Goal: Task Accomplishment & Management: Complete application form

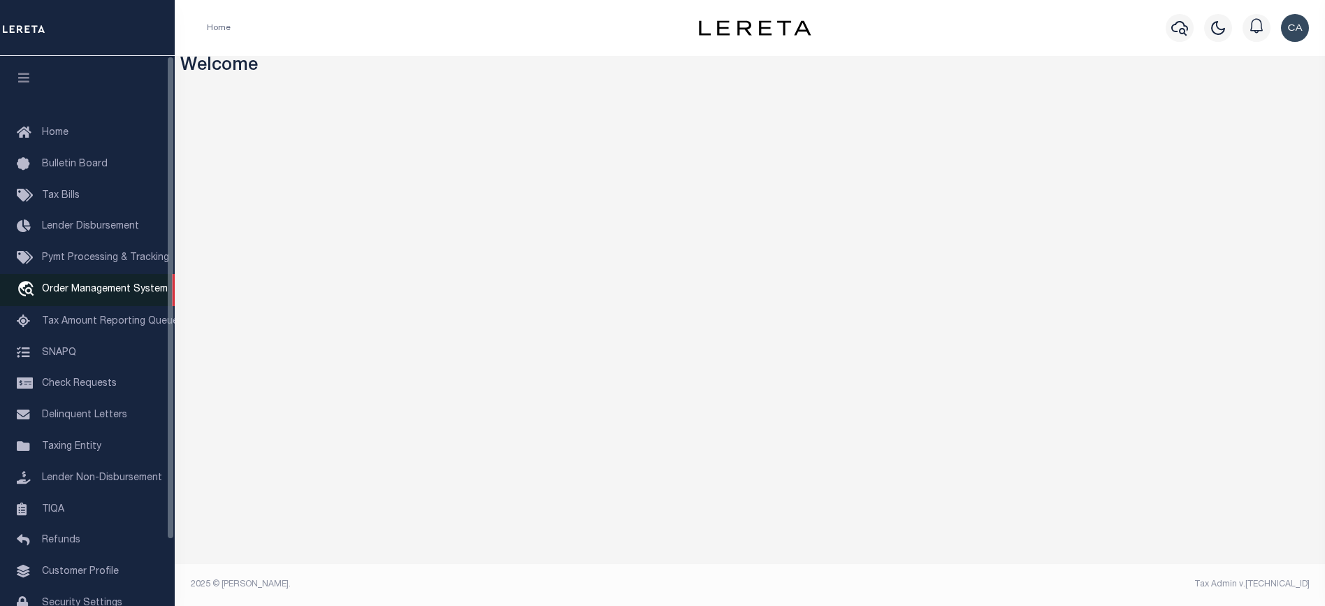
click at [134, 278] on link "travel_explore Order Management System" at bounding box center [87, 290] width 175 height 32
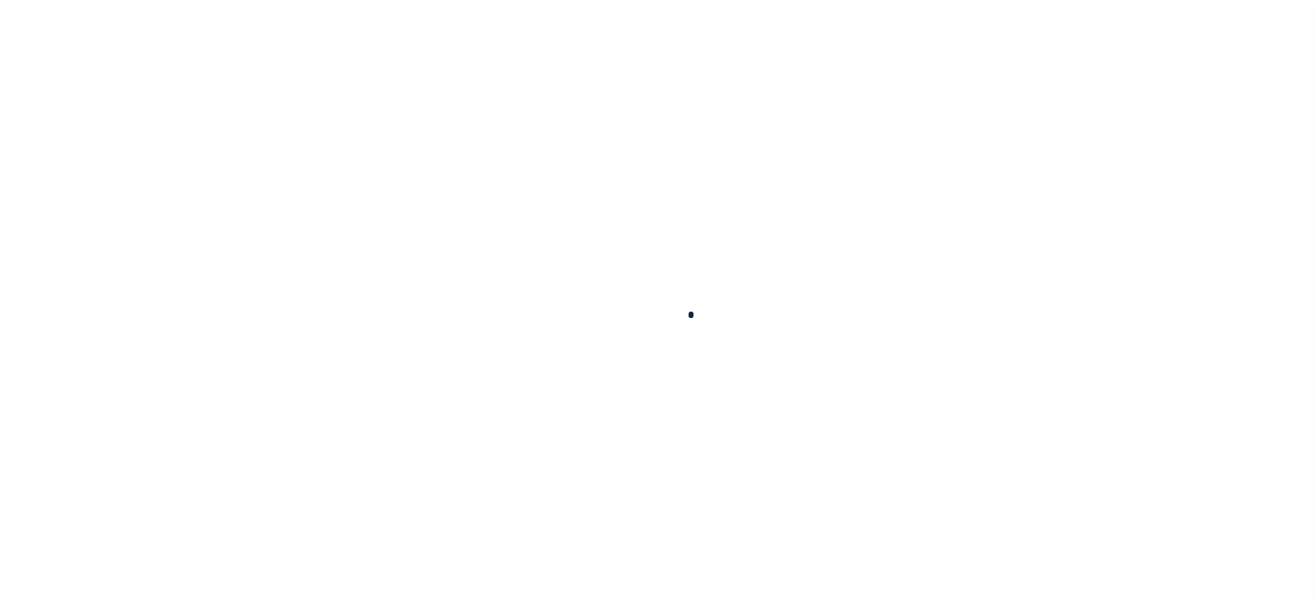
scroll to position [75, 0]
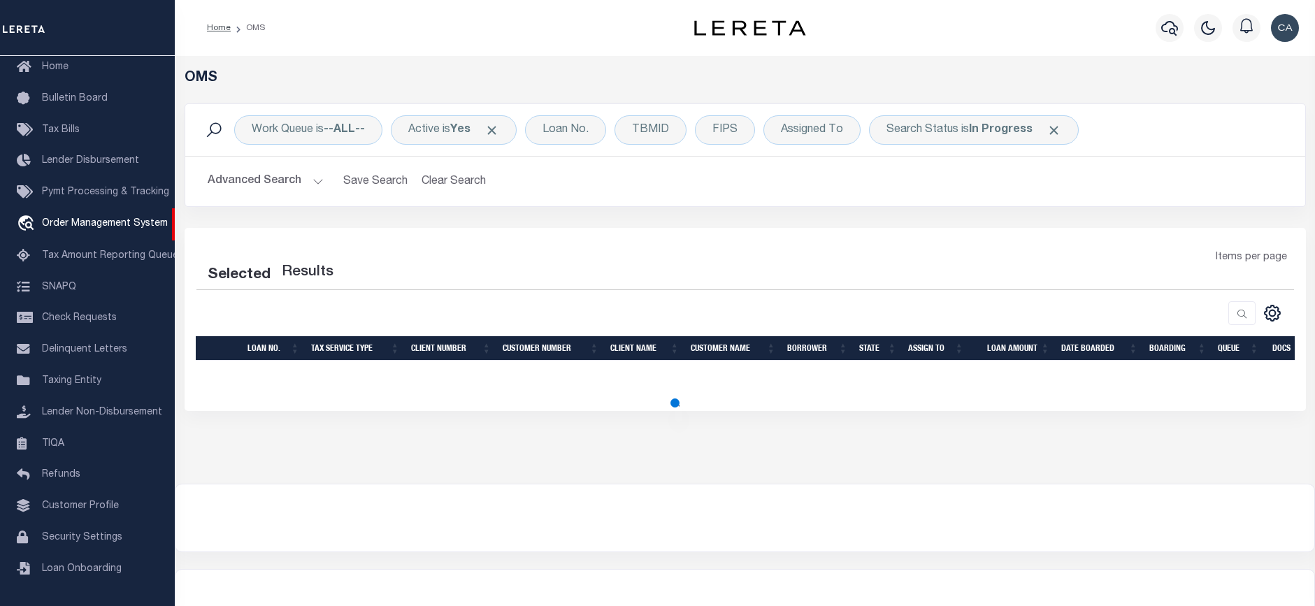
select select "200"
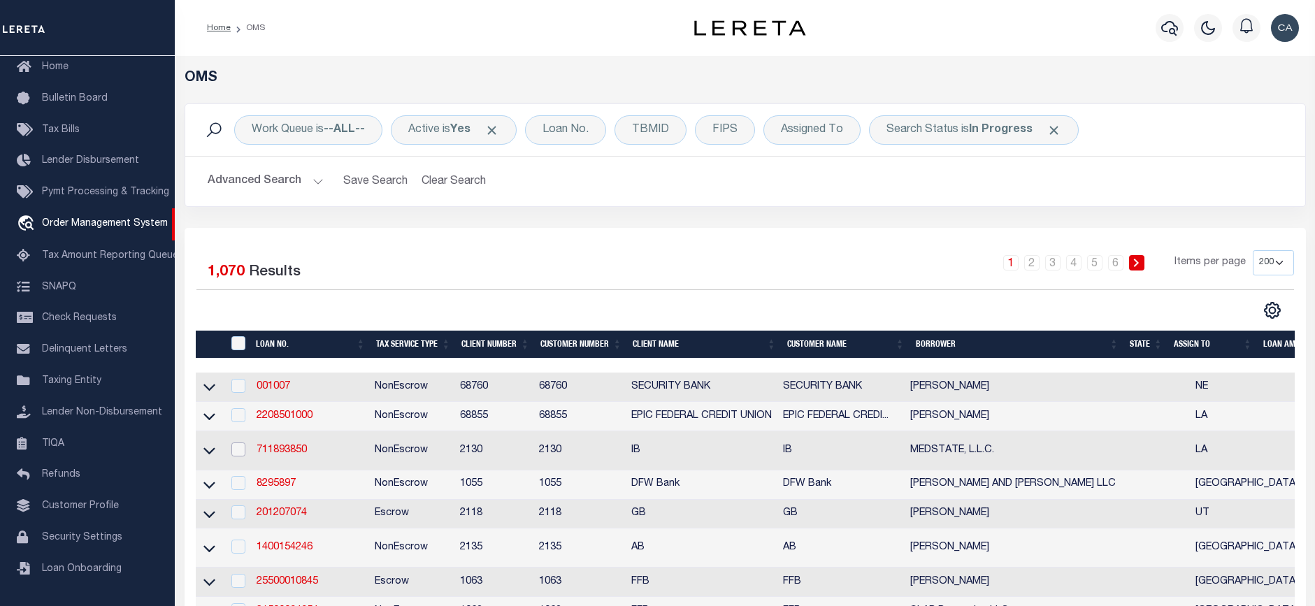
click at [235, 449] on input "checkbox" at bounding box center [238, 450] width 14 height 14
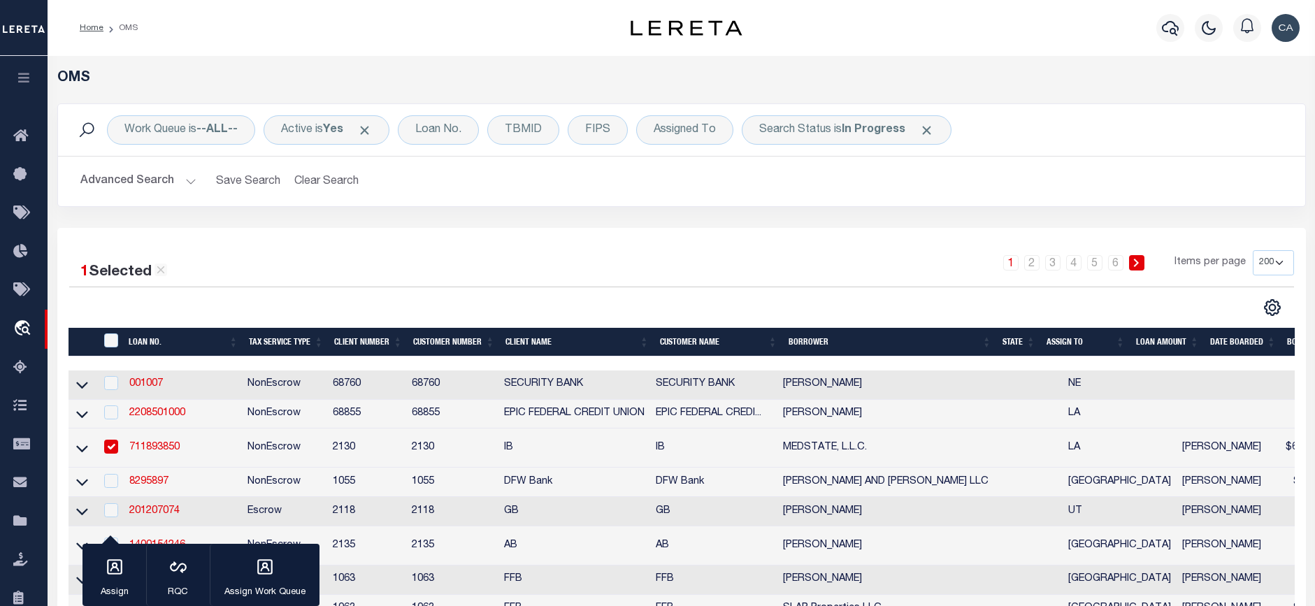
click at [236, 449] on td "711893850" at bounding box center [183, 448] width 118 height 39
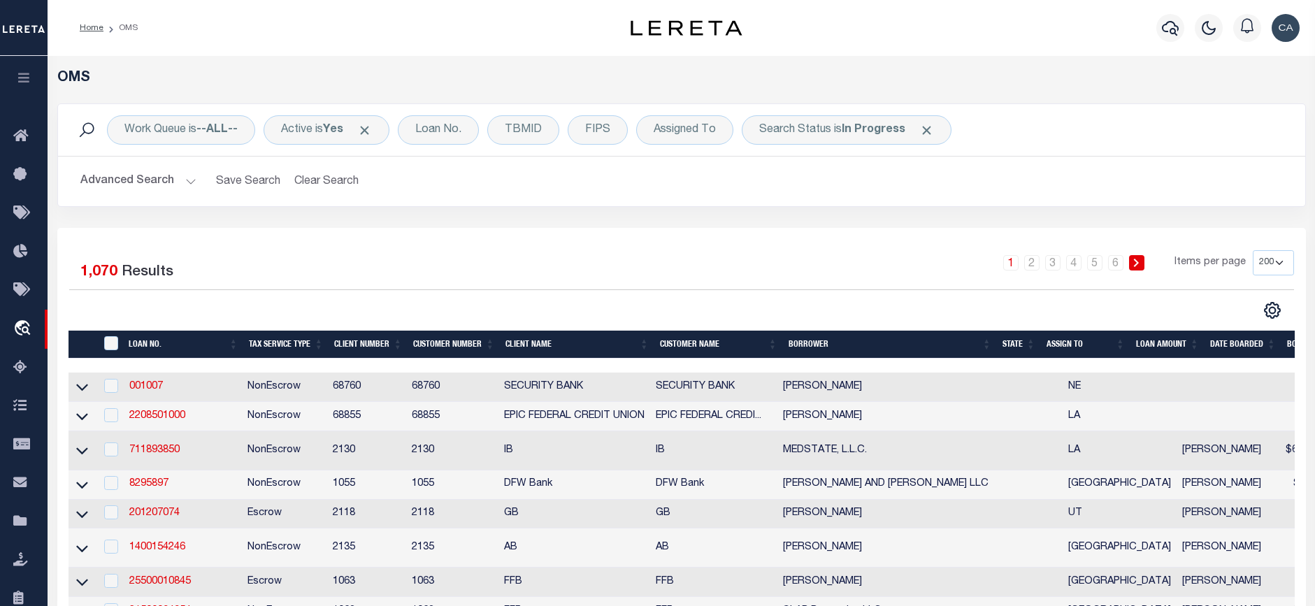
checkbox input "false"
click at [175, 454] on link "711893850" at bounding box center [154, 450] width 50 height 10
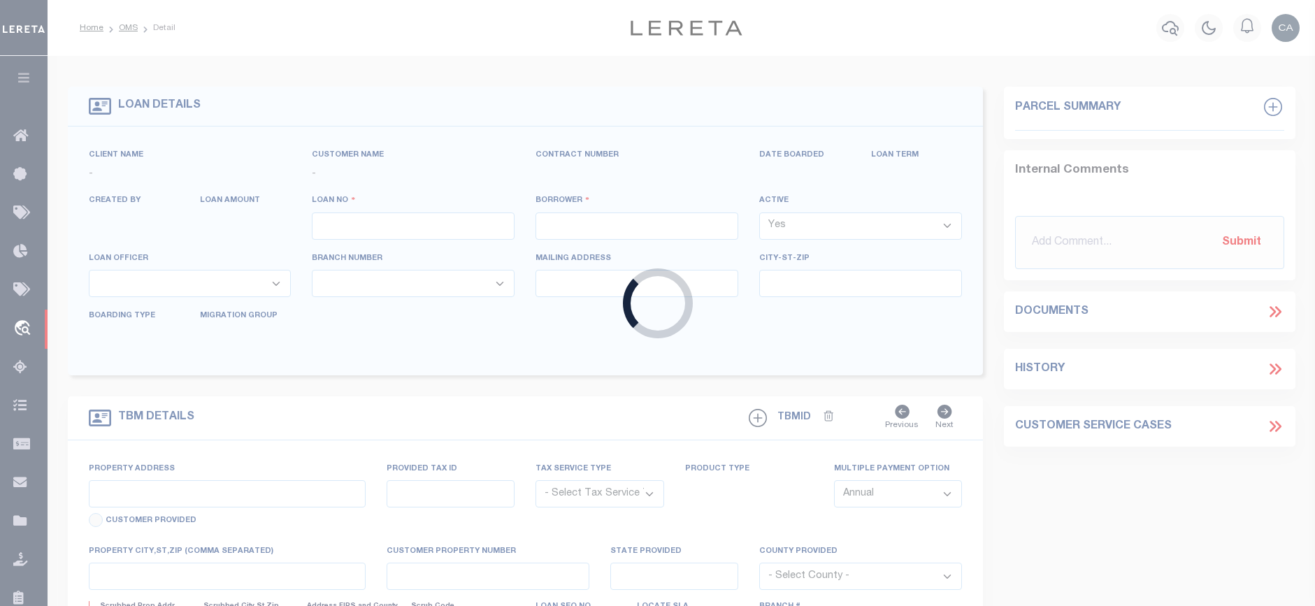
type input "711893850"
type input "MEDSTATE, L.L.C."
select select
type input "[STREET_ADDRESS][PERSON_NAME] AND 2-X"
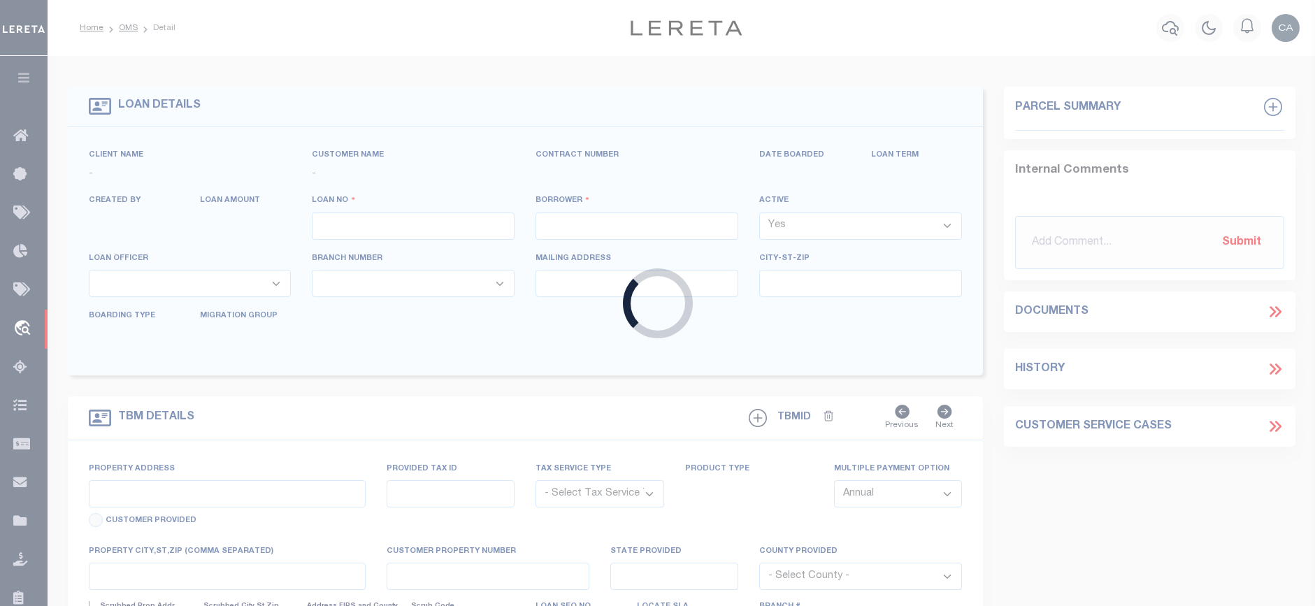
type input "[PERSON_NAME] LA 70433"
select select "NonEscrow"
select select "4950"
select select "2464"
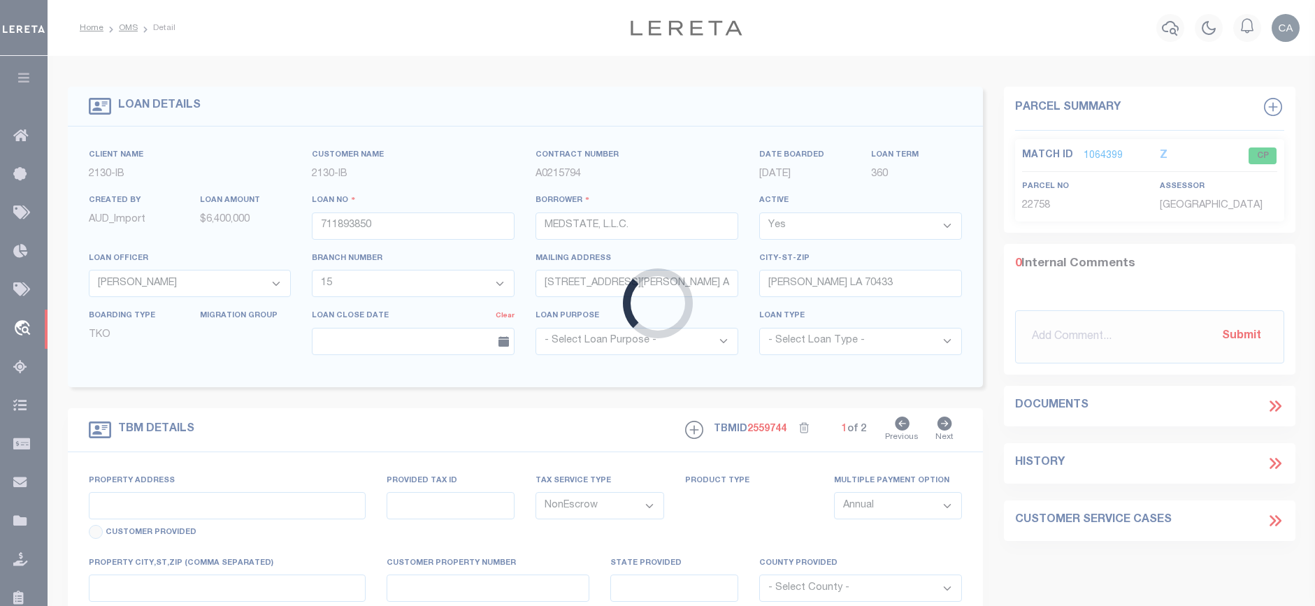
type input "[STREET_ADDRESS][PERSON_NAME] AND 2-X"
type input "1068111276"
select select
type input "[PERSON_NAME] LA 70433"
type input "Eastern"
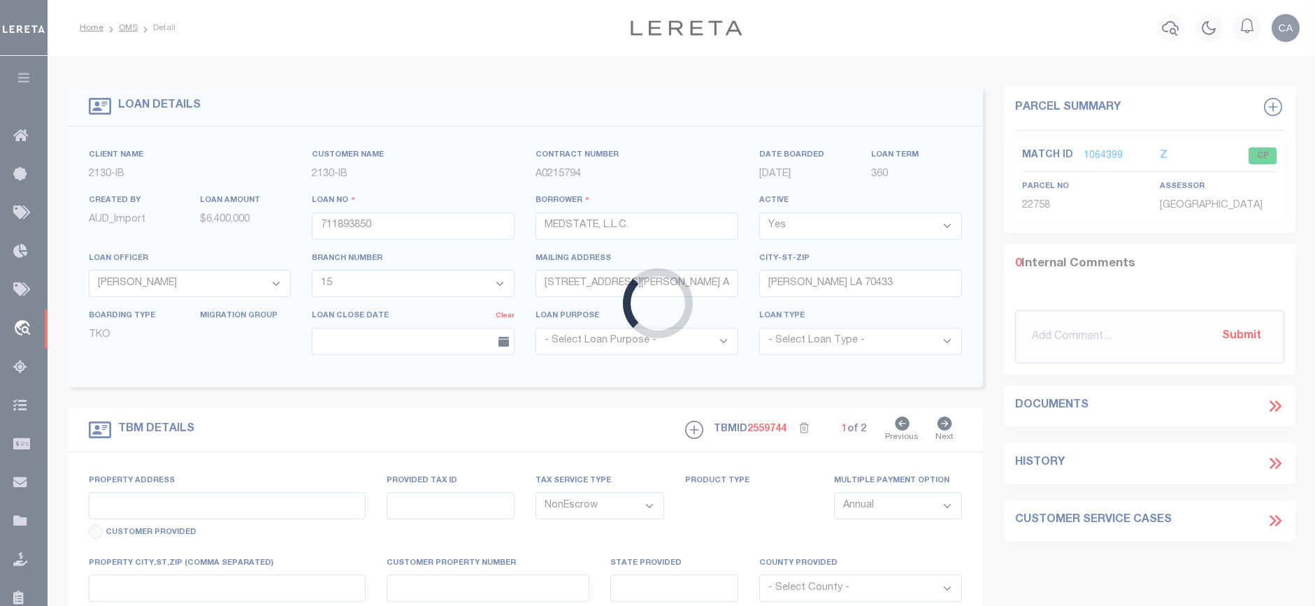
type input "LA"
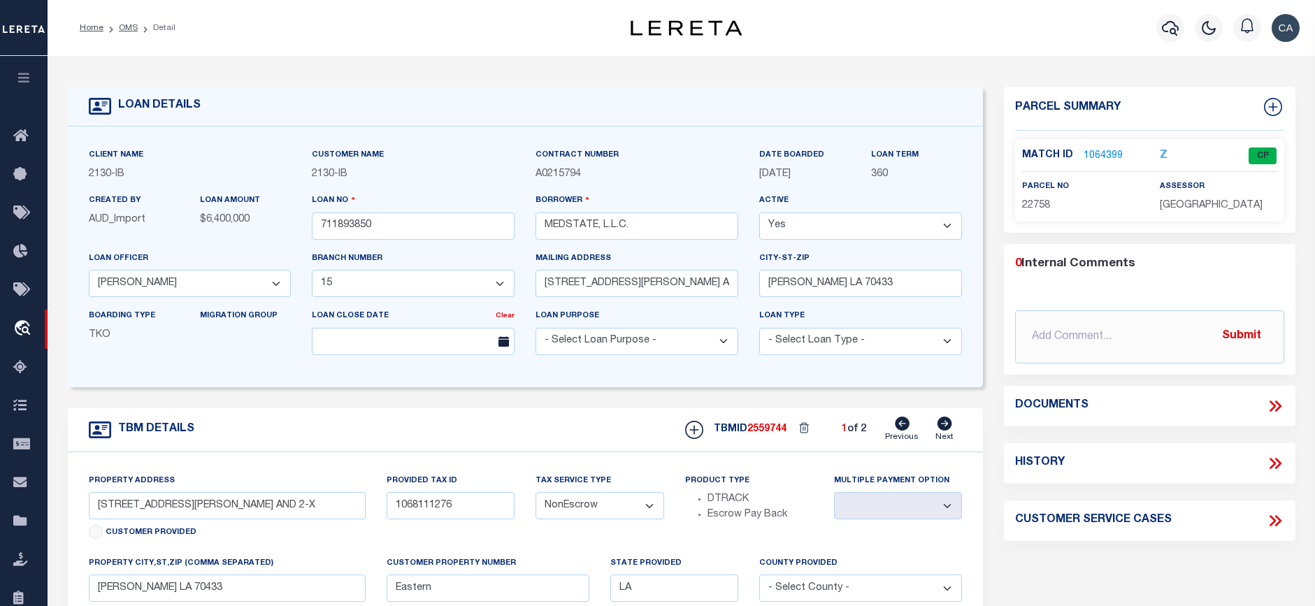
click at [1105, 157] on link "1064399" at bounding box center [1103, 156] width 39 height 15
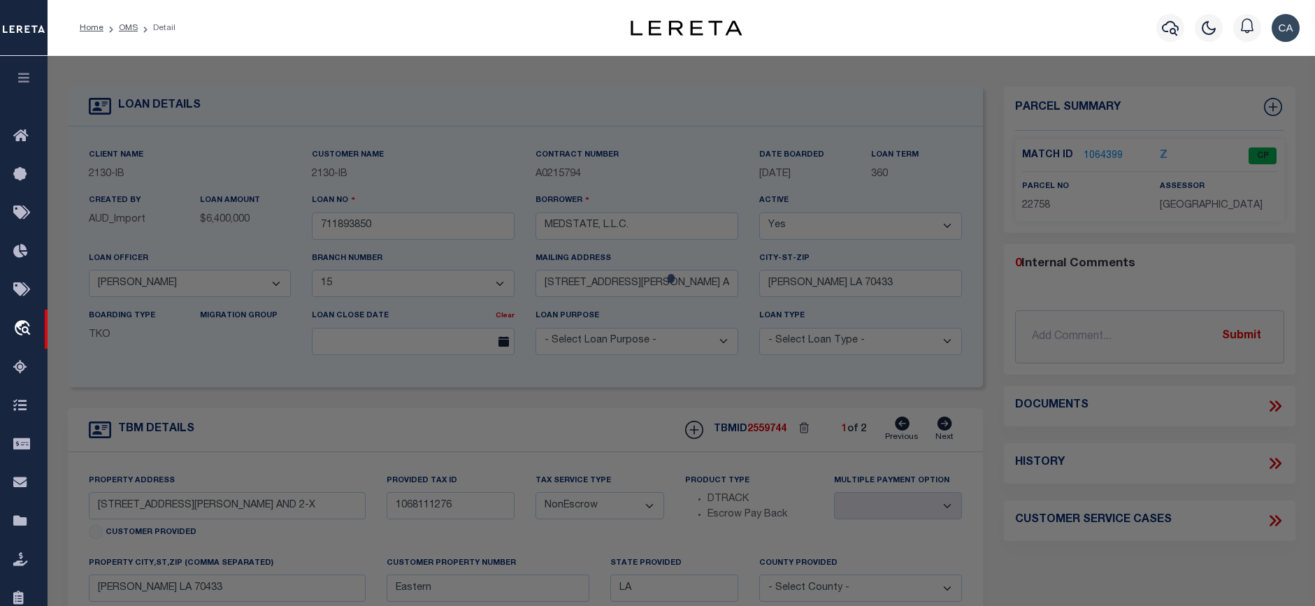
checkbox input "false"
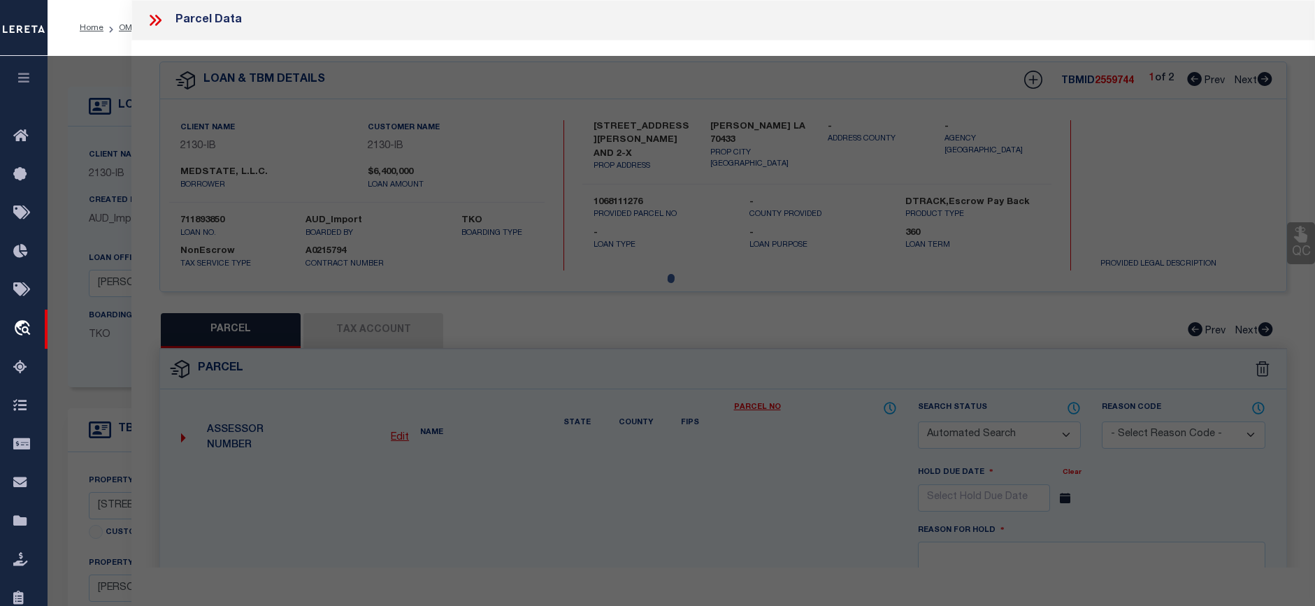
select select "CP"
type input "MEDSTATE LLC"
select select
type input "[STREET_ADDRESS]"
type input "LA"
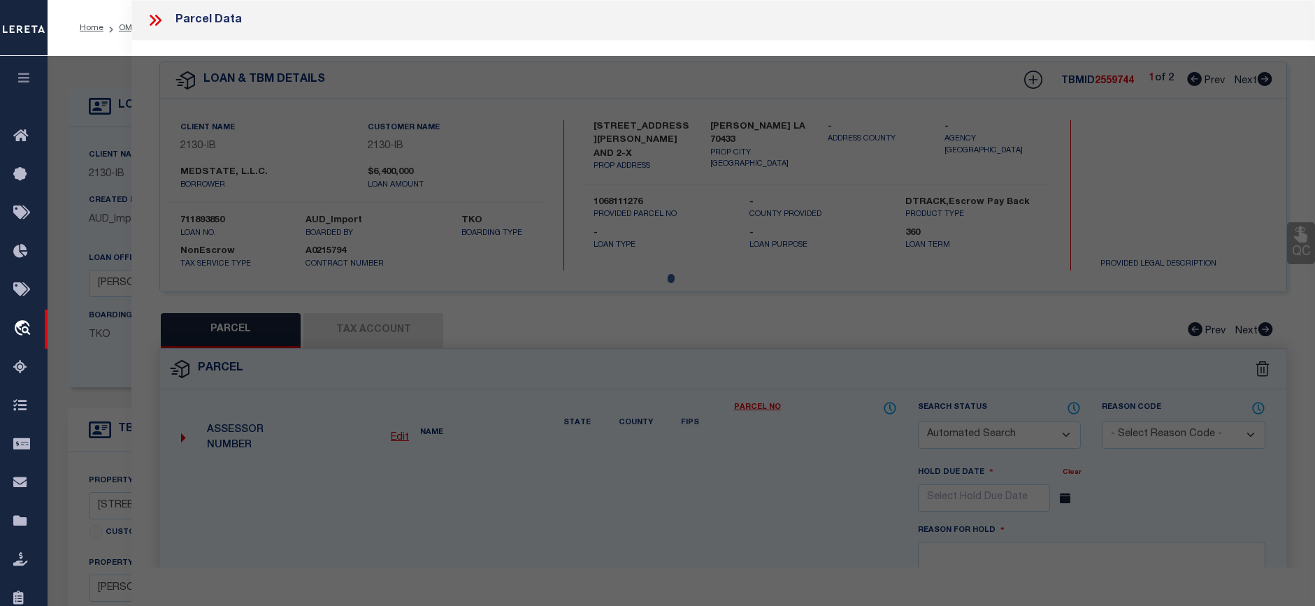
type textarea "UNITS 2X 3 ST TAMMANY MEDICAL OFFICE CONDO INST NO 1755229 INST NO 1829932 INST…"
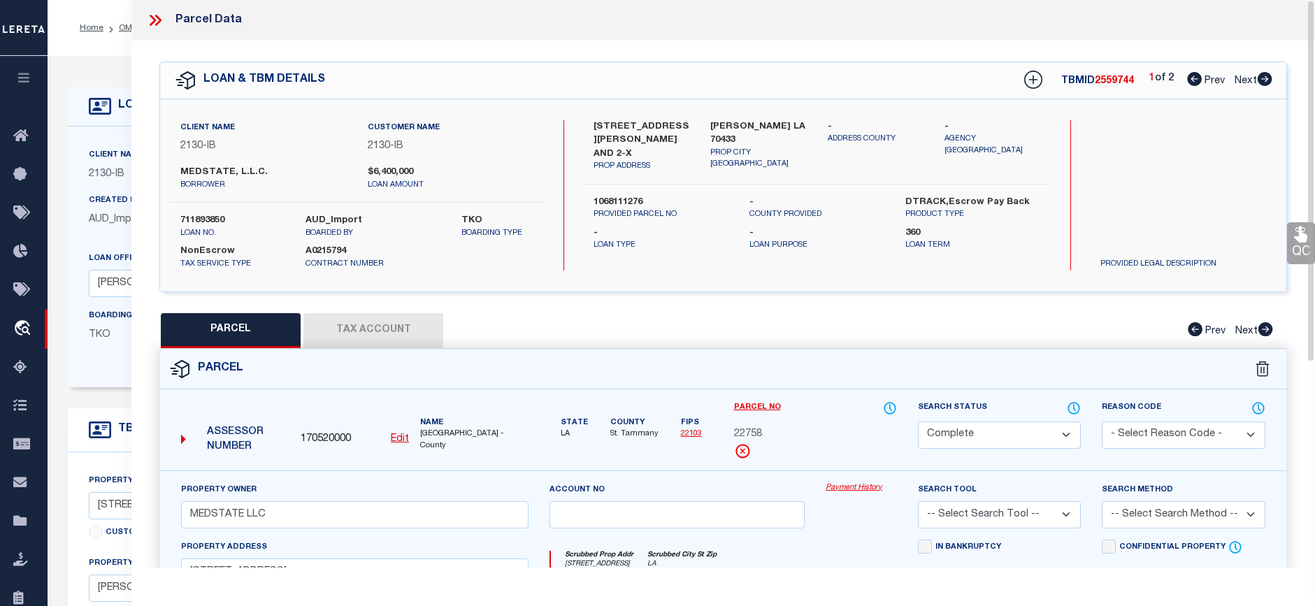
click at [165, 22] on div at bounding box center [160, 20] width 29 height 18
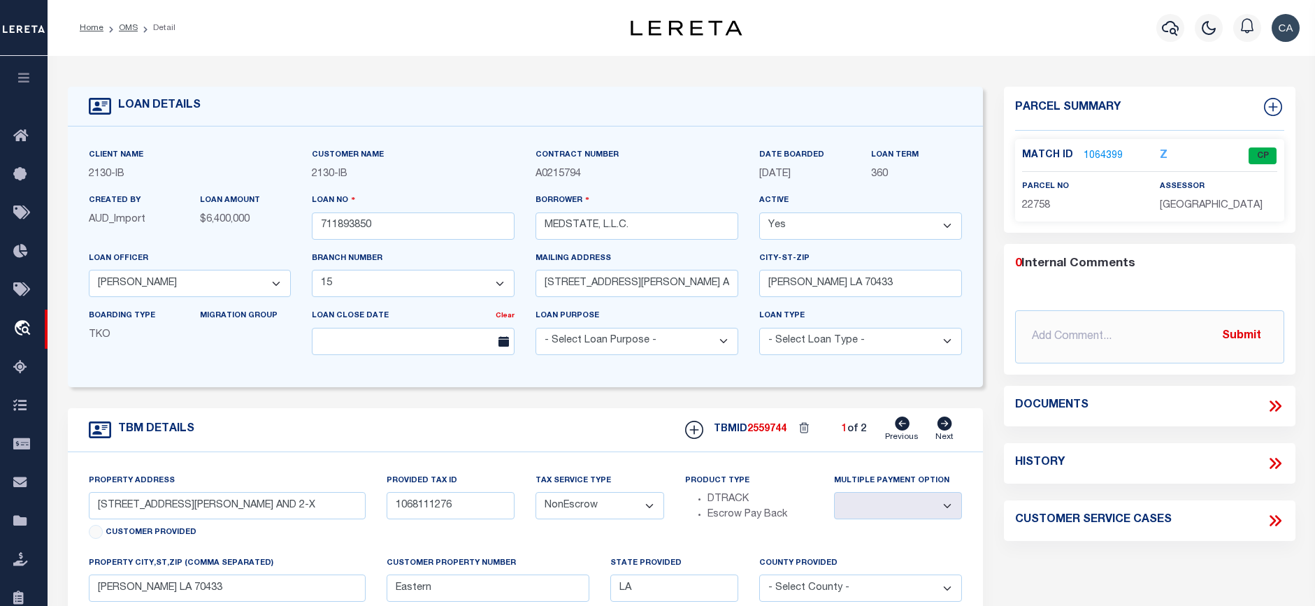
click at [1266, 402] on div "Documents" at bounding box center [1149, 406] width 269 height 18
click at [1269, 403] on icon at bounding box center [1275, 406] width 18 height 18
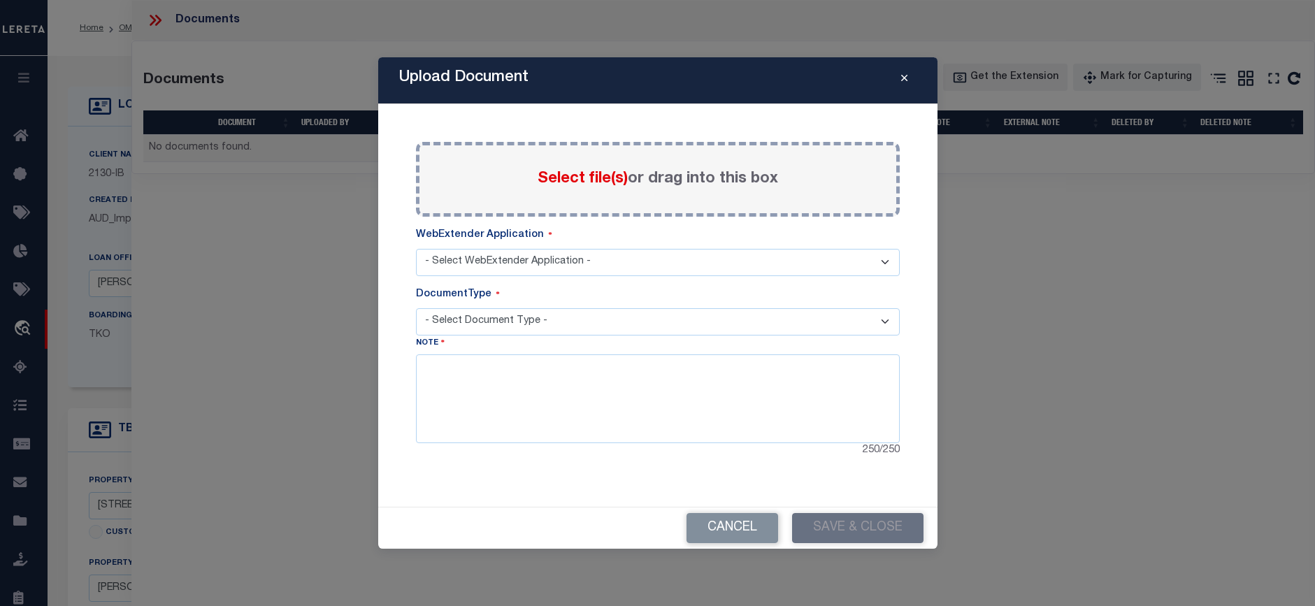
click at [571, 183] on span "Select file(s)" at bounding box center [583, 178] width 90 height 15
click at [0, 0] on input "Select file(s) or drag into this box" at bounding box center [0, 0] width 0 height 0
click at [512, 317] on select "- Select Document Type -" at bounding box center [658, 321] width 484 height 27
click at [508, 253] on select "- Select WebExtender Application - Services Borrower Correspondence" at bounding box center [658, 262] width 484 height 27
select select "6"
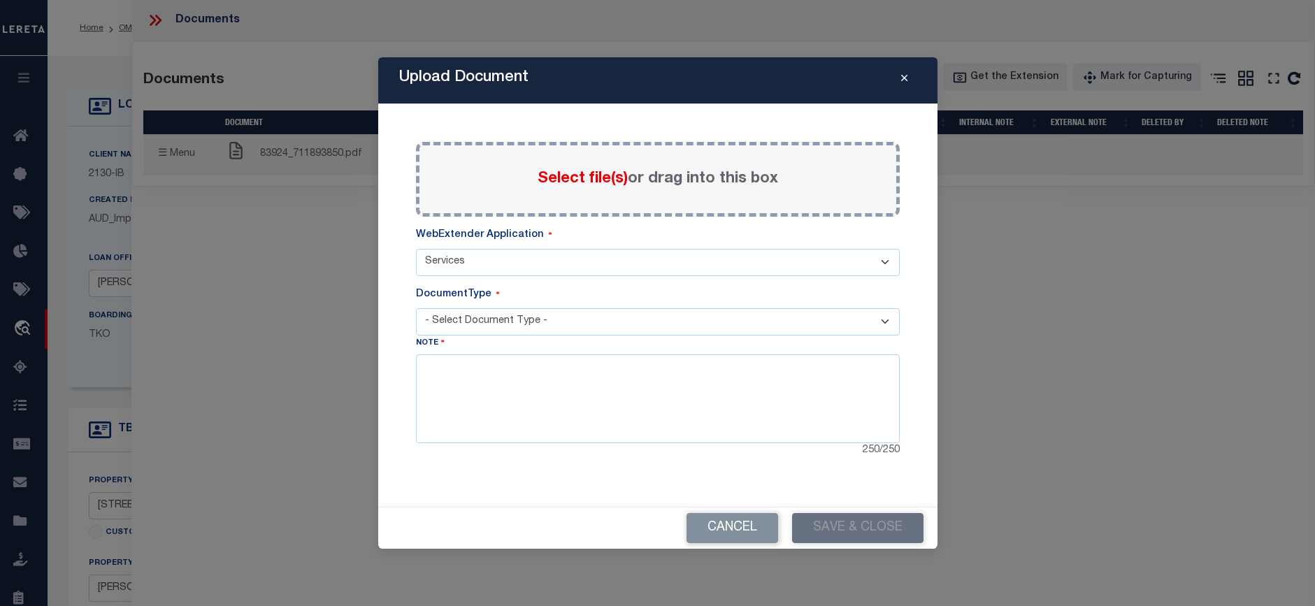
click at [416, 249] on select "- Select WebExtender Application - Services Borrower Correspondence" at bounding box center [658, 262] width 484 height 27
click at [517, 314] on select "- Select Document Type - TAX SERVICE DOCUMENTS LEGAL" at bounding box center [658, 321] width 484 height 27
select select "TAX"
click at [416, 308] on select "- Select Document Type - TAX SERVICE DOCUMENTS LEGAL" at bounding box center [658, 321] width 484 height 27
click at [504, 359] on textarea at bounding box center [658, 398] width 484 height 88
